Goal: Transaction & Acquisition: Obtain resource

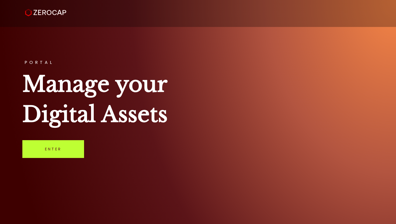
click at [61, 147] on link "Enter" at bounding box center [53, 149] width 62 height 18
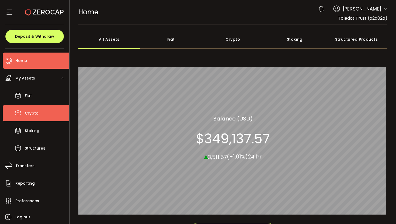
click at [36, 114] on span "Crypto" at bounding box center [32, 113] width 14 height 8
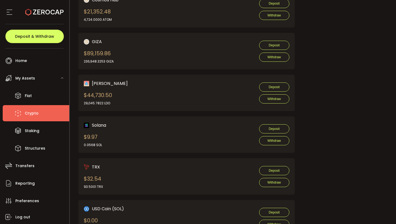
scroll to position [424, 0]
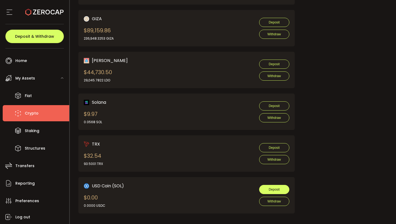
click at [269, 187] on span "Deposit" at bounding box center [273, 189] width 11 height 4
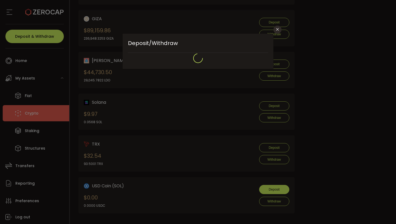
type input "**********"
type input "******"
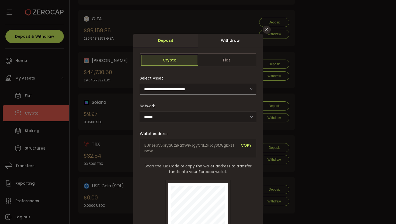
click at [247, 145] on span "COPY" at bounding box center [246, 147] width 11 height 11
click at [267, 30] on icon "Close" at bounding box center [266, 29] width 4 height 4
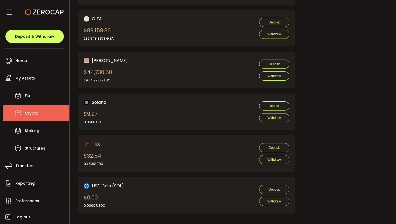
click at [151, 202] on div "USD Coin (SOL) $0.00 0.0000 USDC Deposit Withdraw" at bounding box center [186, 195] width 205 height 26
click at [147, 195] on div "USD Coin (SOL) $0.00 0.0000 USDC Deposit Withdraw" at bounding box center [186, 195] width 205 height 26
click at [272, 187] on span "Deposit" at bounding box center [273, 189] width 11 height 4
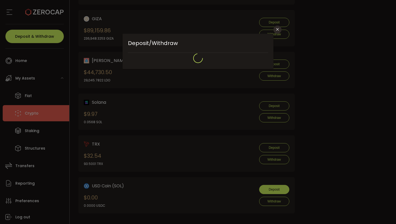
type input "**********"
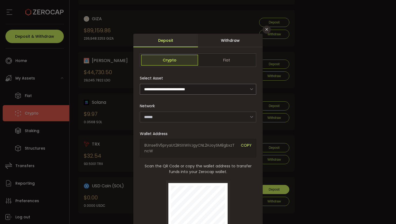
type input "******"
click at [265, 30] on icon "Close" at bounding box center [266, 29] width 4 height 4
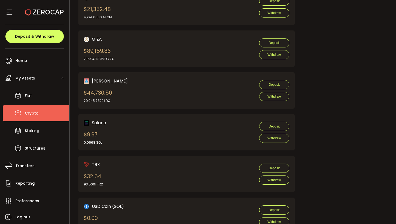
scroll to position [382, 0]
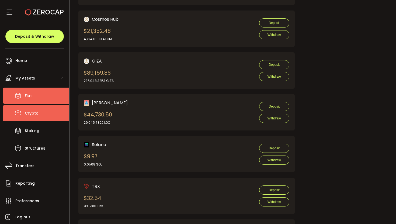
click at [48, 98] on li "Fiat" at bounding box center [36, 95] width 66 height 16
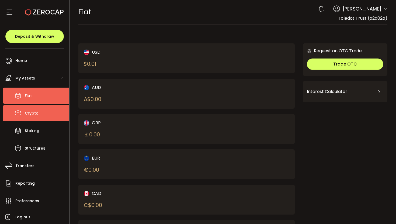
click at [37, 113] on span "Crypto" at bounding box center [32, 113] width 14 height 8
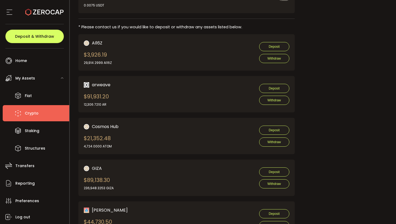
scroll to position [248, 0]
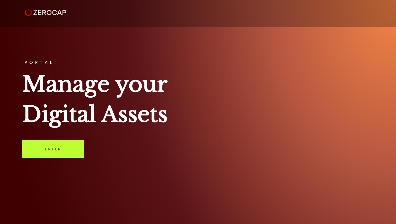
click at [59, 152] on link "Enter" at bounding box center [53, 149] width 62 height 18
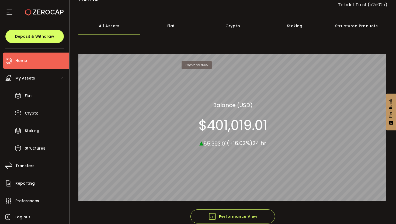
scroll to position [41, 0]
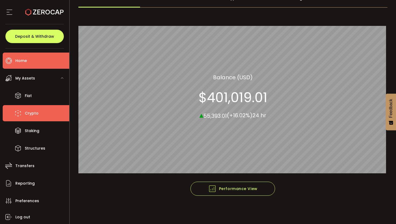
click at [32, 116] on span "Crypto" at bounding box center [32, 113] width 14 height 8
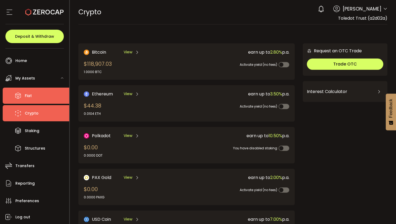
click at [36, 95] on li "Fiat" at bounding box center [36, 95] width 66 height 16
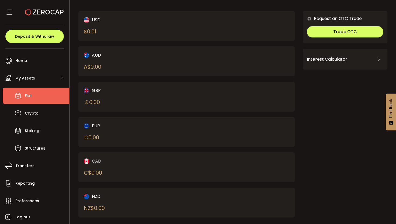
scroll to position [40, 0]
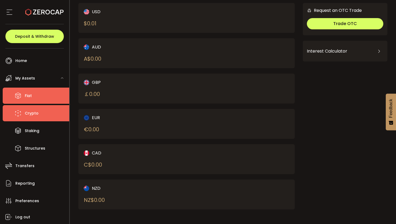
click at [43, 111] on li "Crypto" at bounding box center [36, 113] width 66 height 16
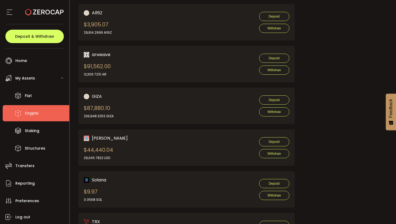
scroll to position [383, 0]
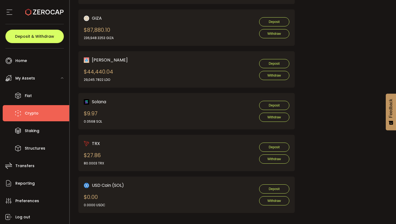
click at [149, 81] on div "Lido DAO $44,440.04 29,045.7822 LDO Deposit Withdraw" at bounding box center [186, 69] width 216 height 36
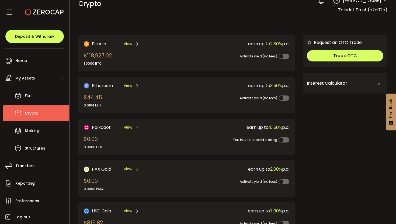
scroll to position [0, 0]
